Goal: Navigation & Orientation: Understand site structure

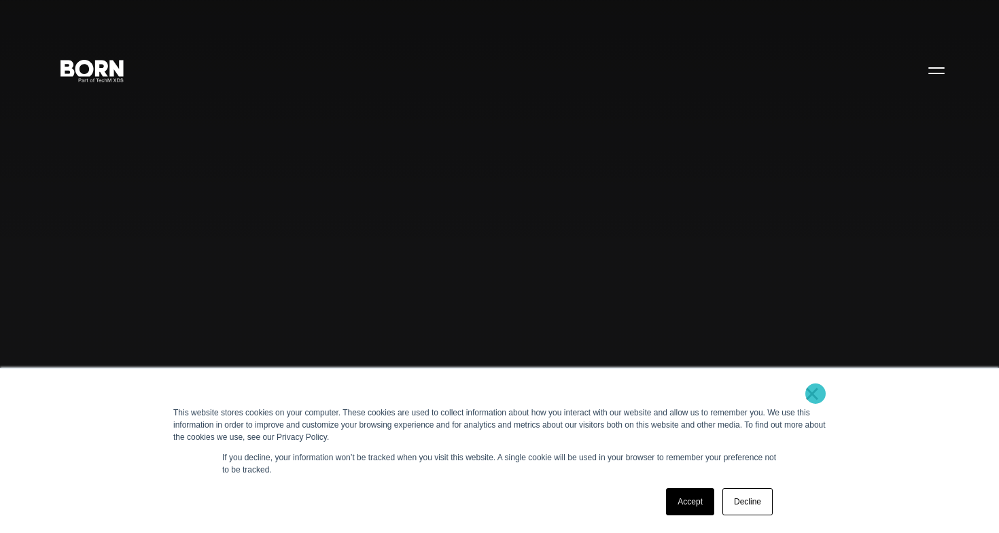
click at [816, 394] on link "×" at bounding box center [812, 393] width 16 height 12
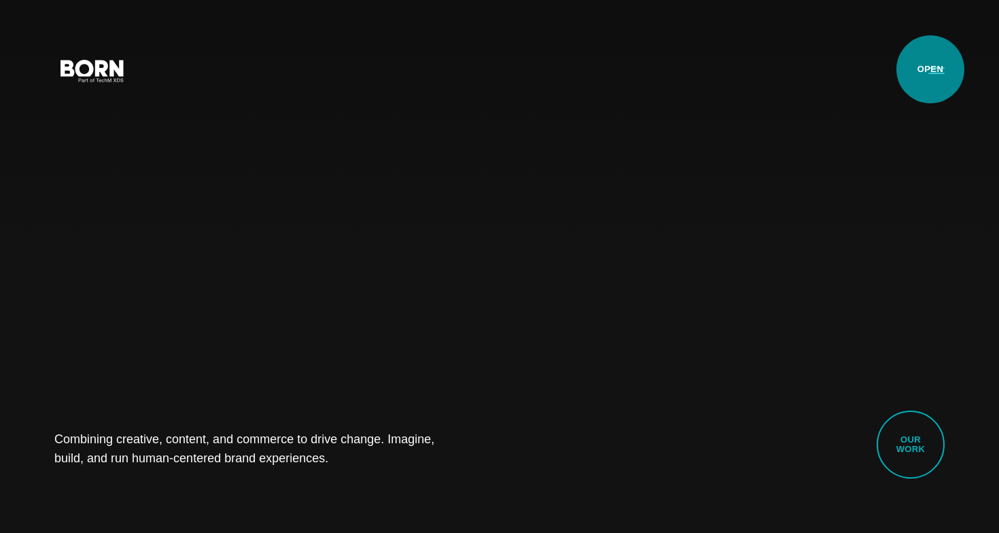
click at [931, 69] on button "Primary Menu" at bounding box center [936, 70] width 33 height 29
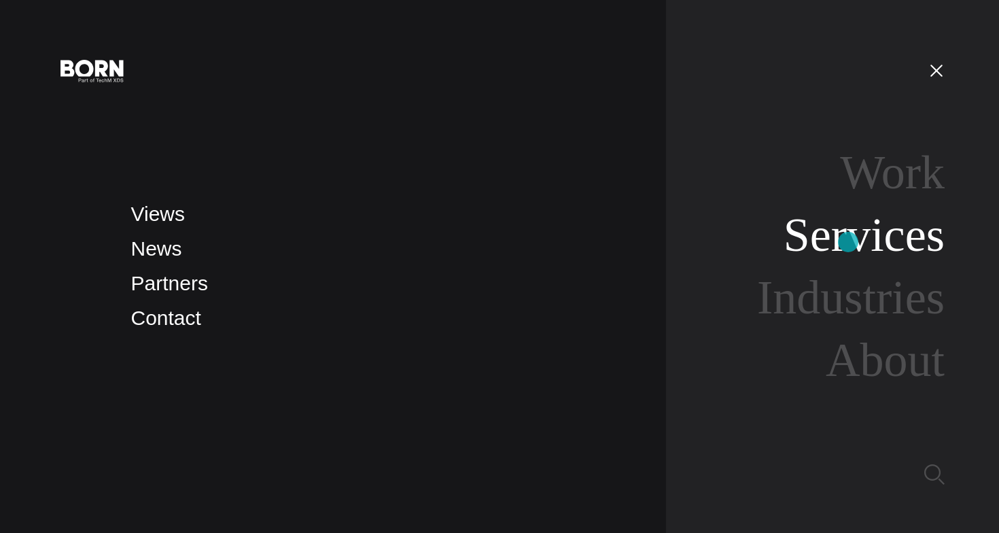
click at [848, 242] on link "Services" at bounding box center [864, 235] width 161 height 52
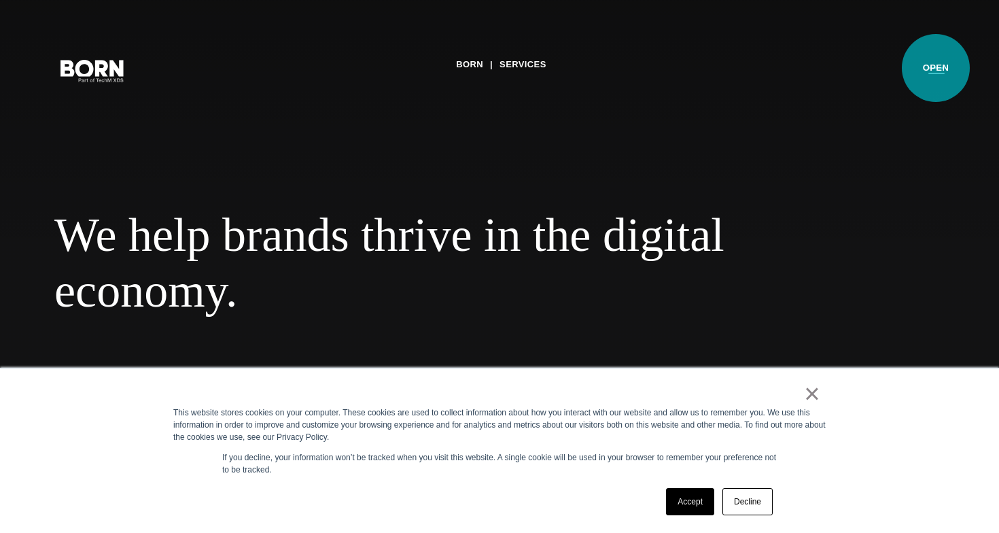
click at [936, 68] on button "Primary Menu" at bounding box center [936, 70] width 33 height 29
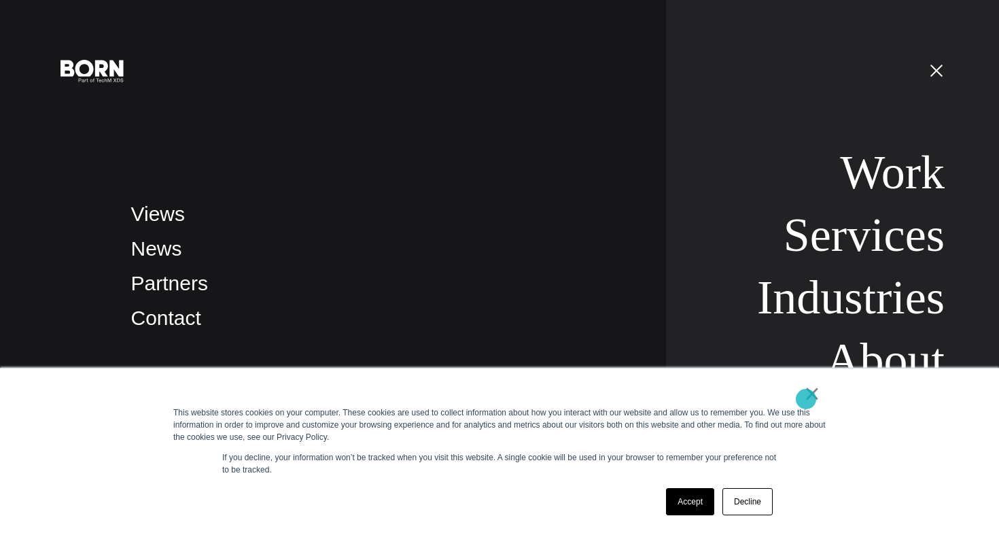
click at [806, 399] on link "×" at bounding box center [812, 393] width 16 height 12
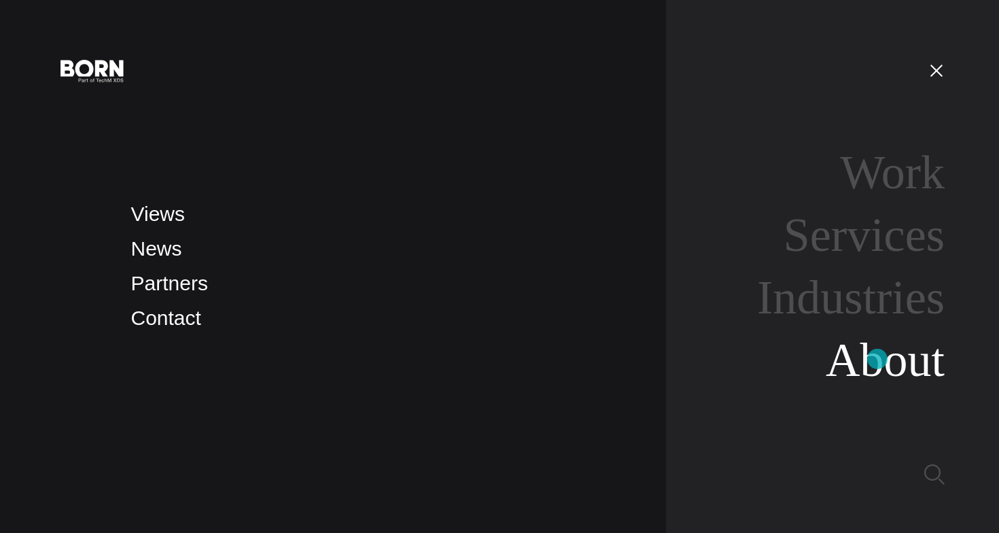
click at [878, 359] on link "About" at bounding box center [885, 360] width 119 height 52
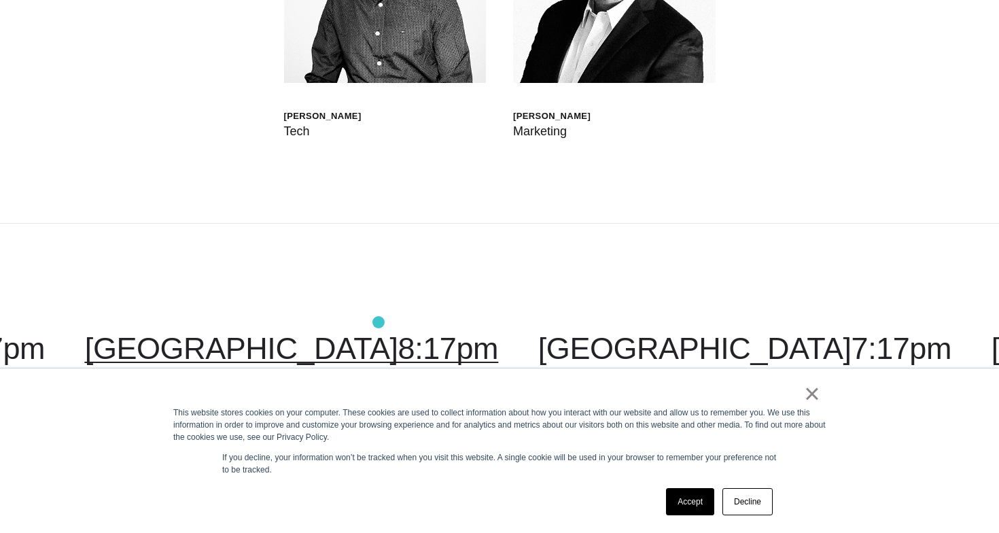
scroll to position [4330, 0]
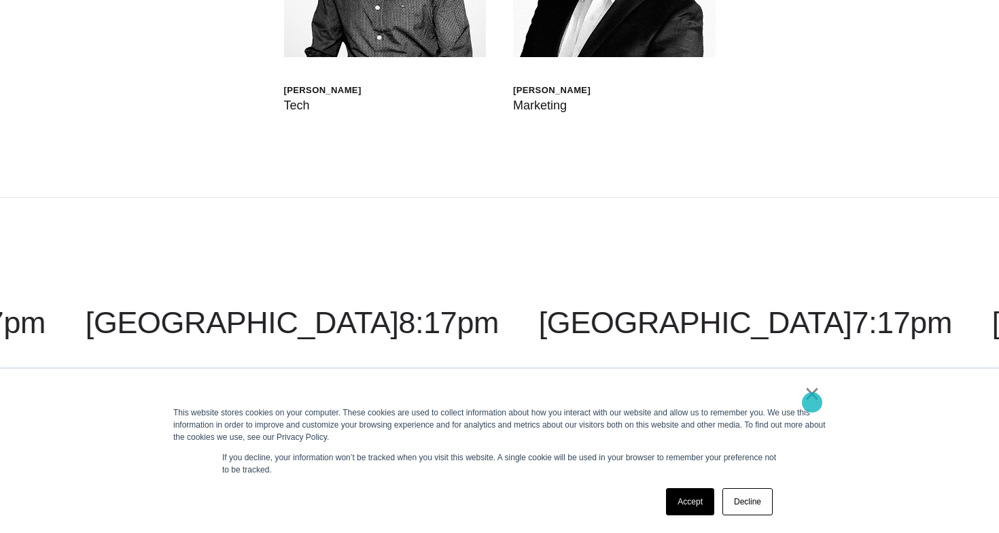
click at [812, 400] on link "×" at bounding box center [812, 393] width 16 height 12
